Goal: Register for event/course

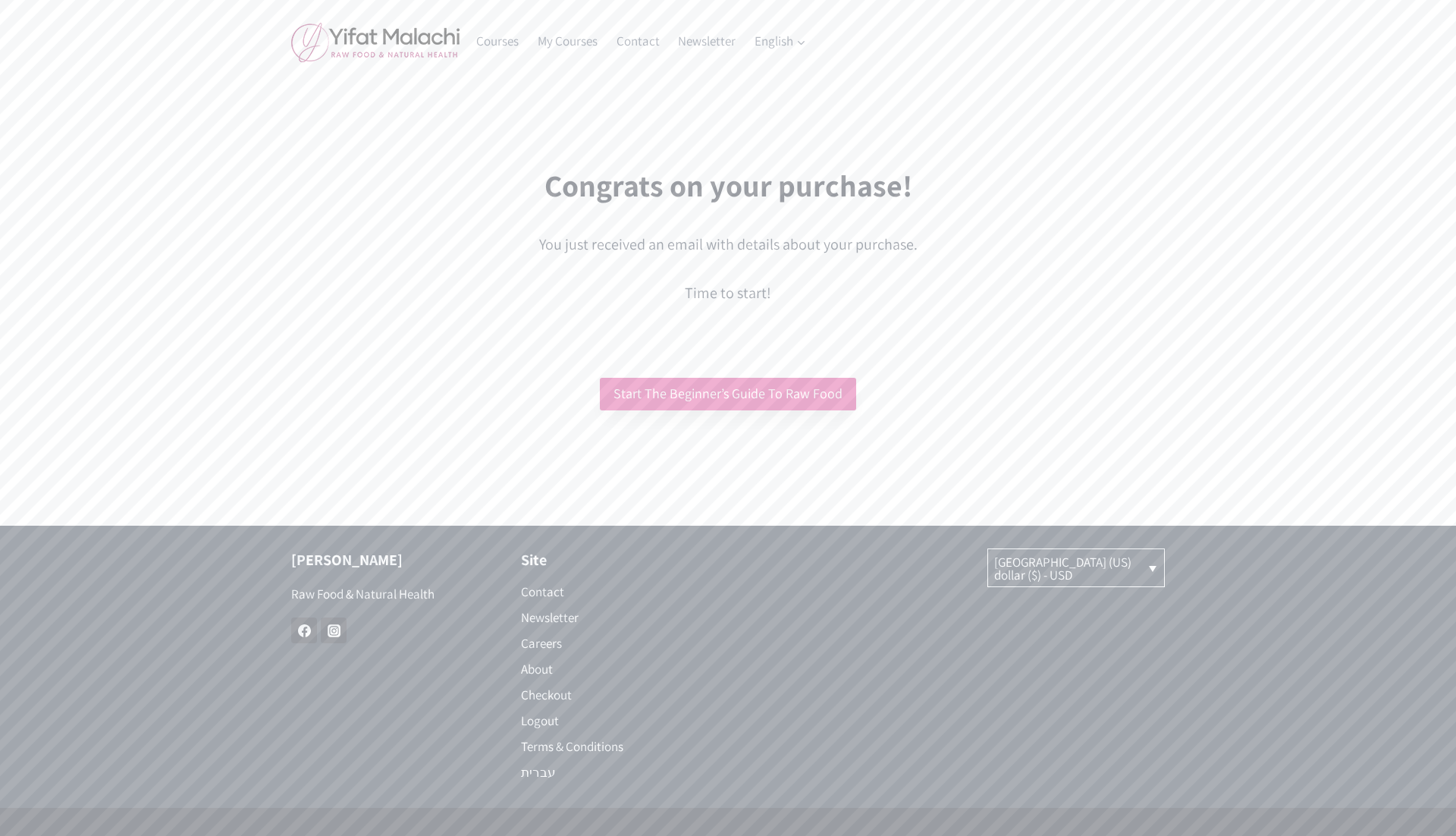
click at [725, 395] on link "Start The Beginner’s Guide To Raw Food" at bounding box center [728, 394] width 257 height 33
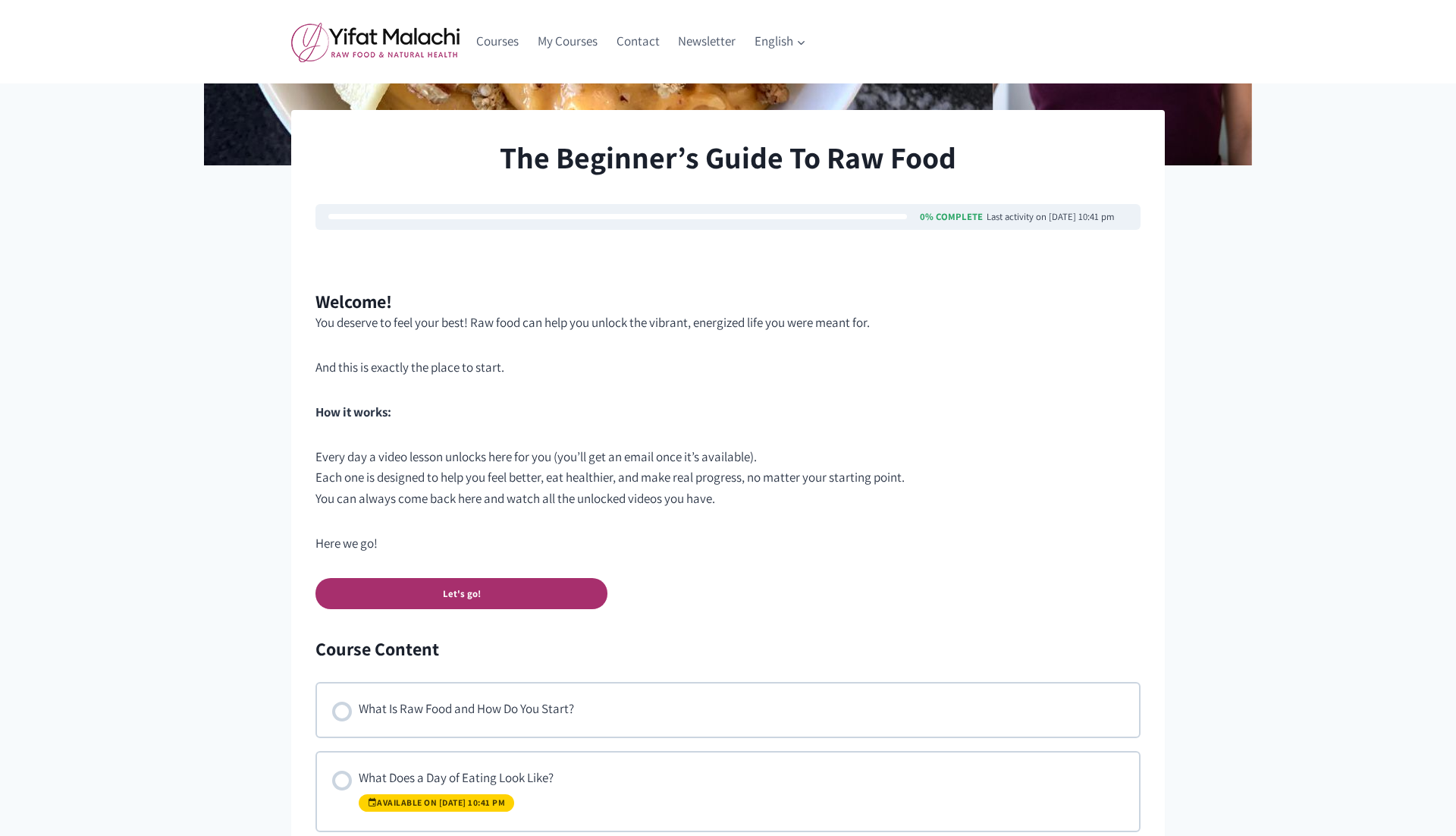
scroll to position [438, 0]
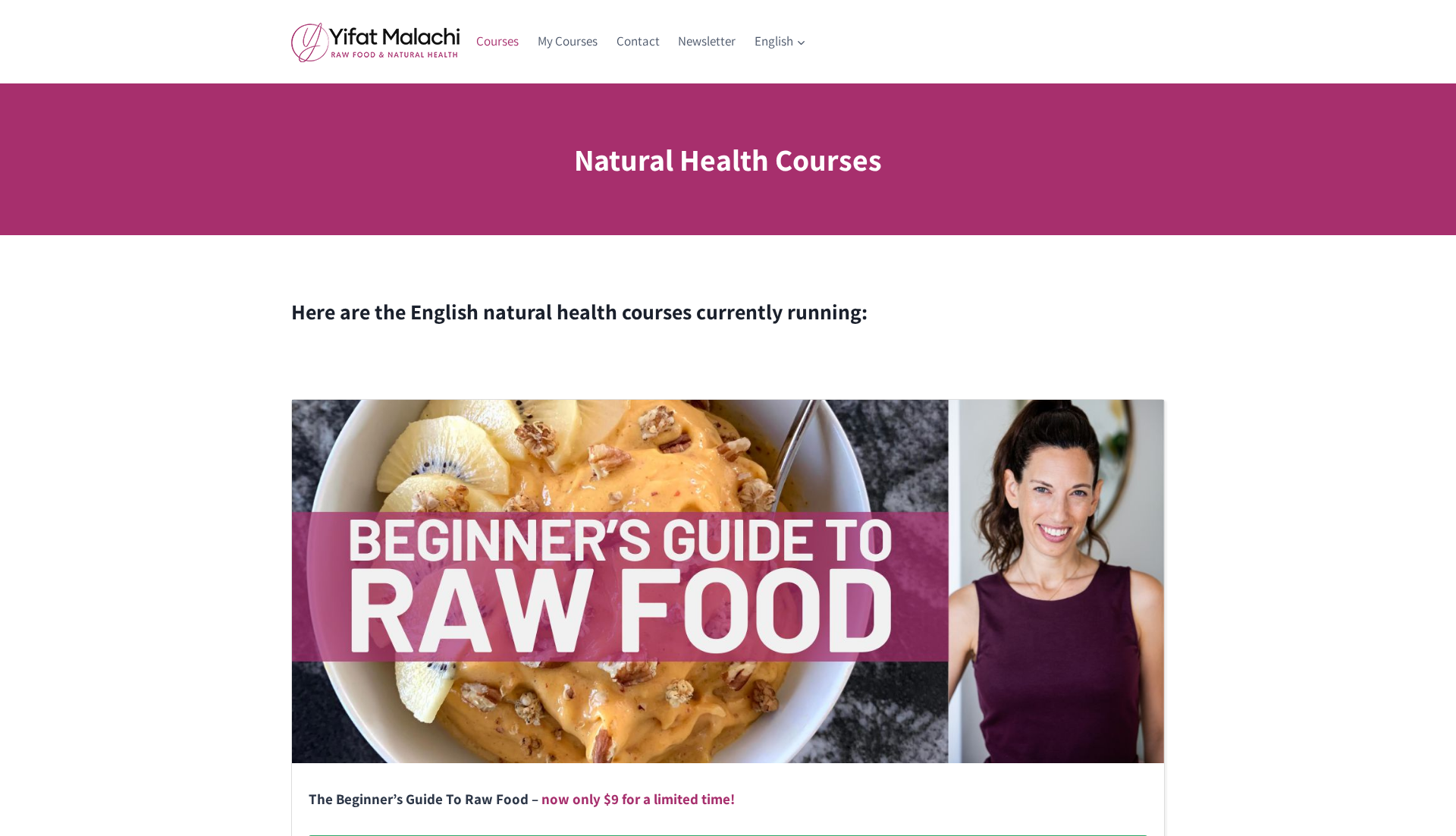
scroll to position [920, 0]
